Goal: Check status: Check status

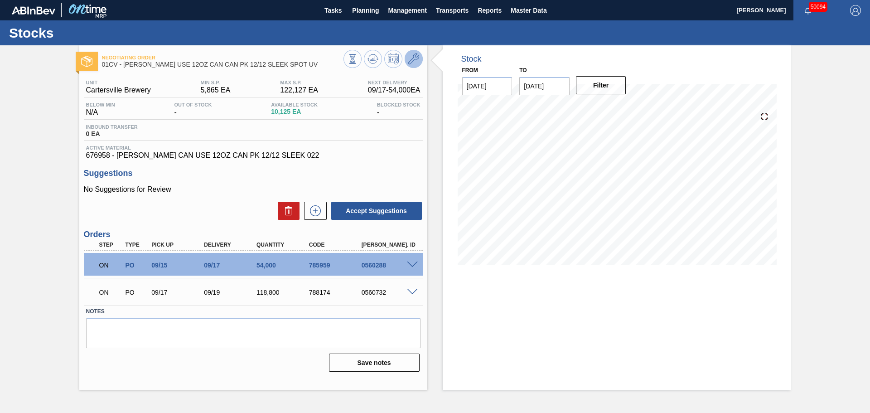
click at [414, 62] on icon at bounding box center [414, 58] width 11 height 11
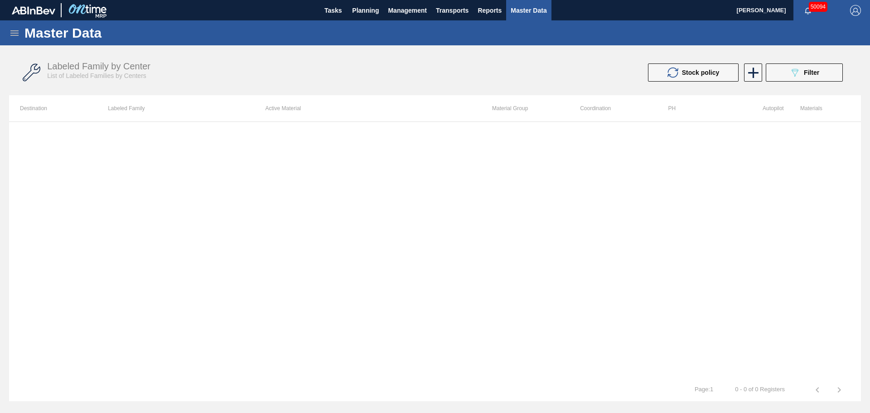
drag, startPoint x: 211, startPoint y: 272, endPoint x: 207, endPoint y: 278, distance: 7.9
click at [211, 272] on div at bounding box center [435, 250] width 852 height 257
click at [357, 10] on span "Planning" at bounding box center [365, 10] width 27 height 11
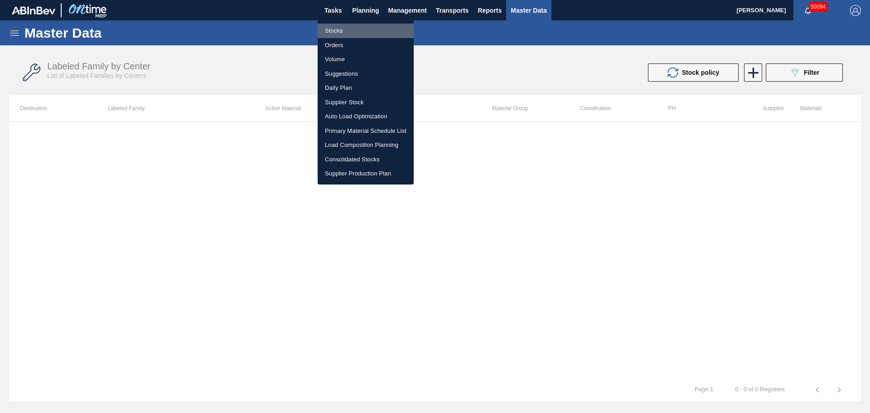
click at [335, 29] on li "Stocks" at bounding box center [366, 31] width 96 height 15
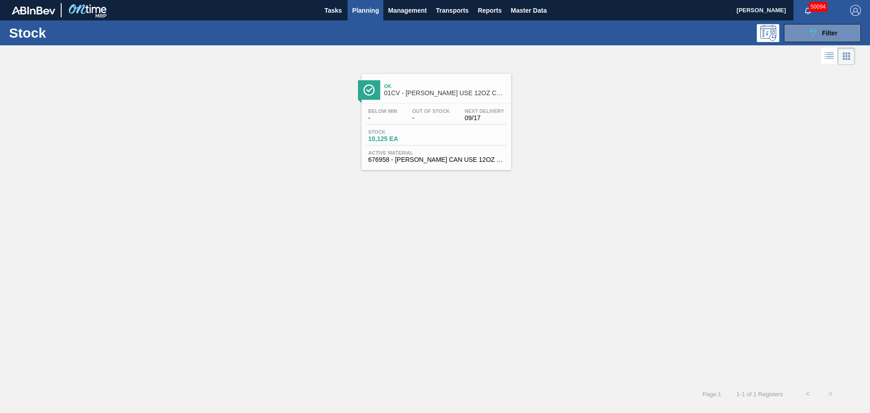
click at [421, 141] on span "10,125 EA" at bounding box center [400, 139] width 63 height 7
